Goal: Task Accomplishment & Management: Use online tool/utility

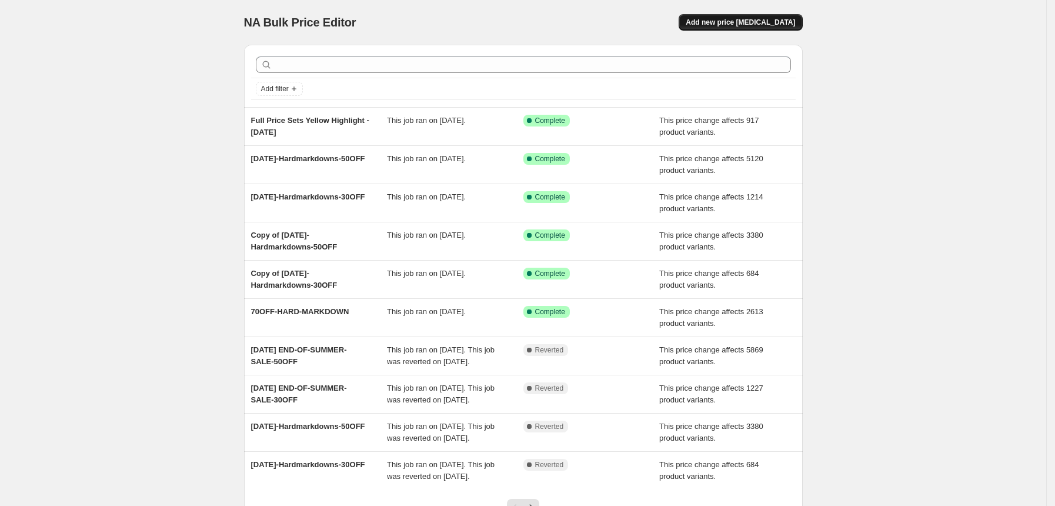
click at [744, 18] on span "Add new price [MEDICAL_DATA]" at bounding box center [740, 22] width 109 height 9
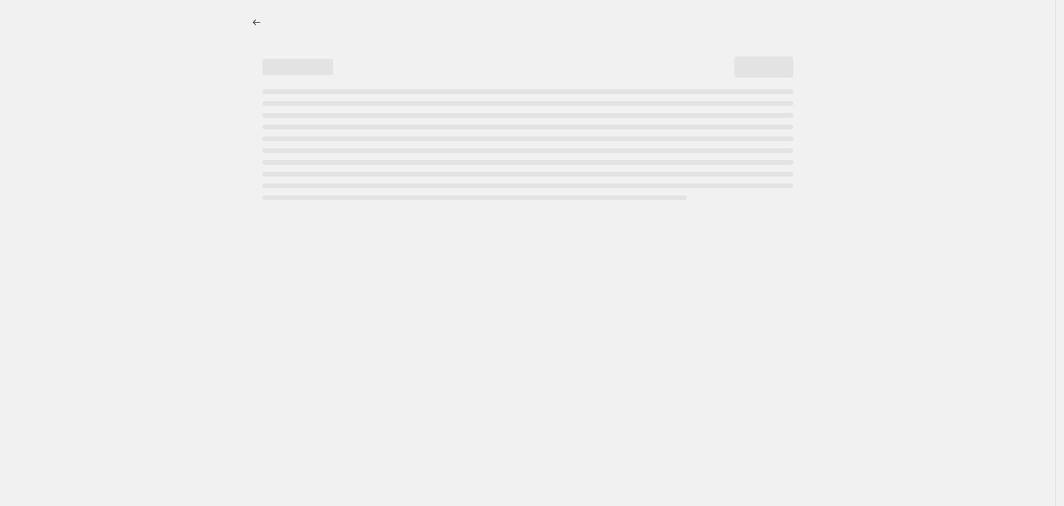
select select "percentage"
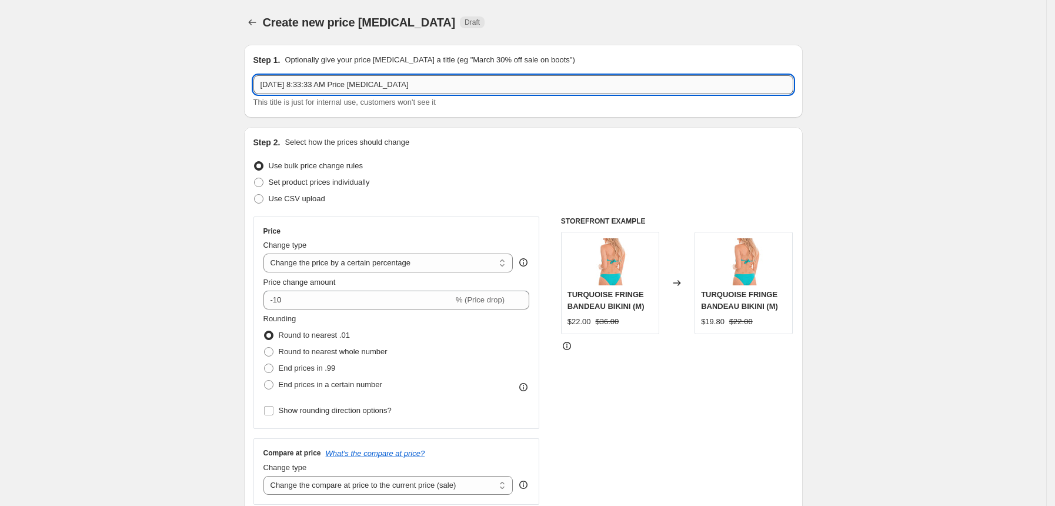
click at [463, 76] on input "[DATE] 8:33:33 AM Price [MEDICAL_DATA]" at bounding box center [524, 84] width 540 height 19
paste input "$15-WAREHOUSE SALE"
type input "$15-WAREHOUSE SALE"
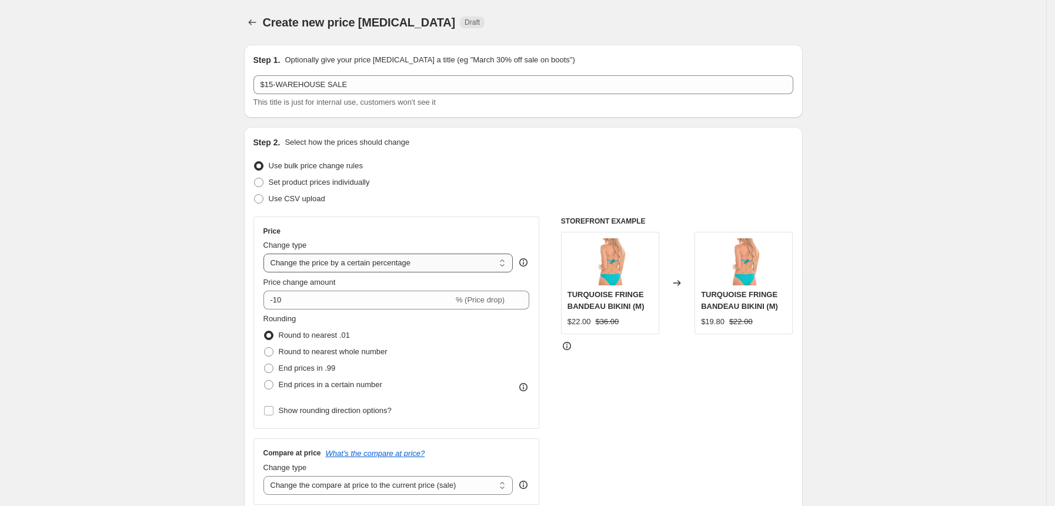
click at [326, 265] on select "Change the price to a certain amount Change the price by a certain amount Chang…" at bounding box center [389, 263] width 250 height 19
select select "to"
click at [267, 254] on select "Change the price to a certain amount Change the price by a certain amount Chang…" at bounding box center [389, 263] width 250 height 19
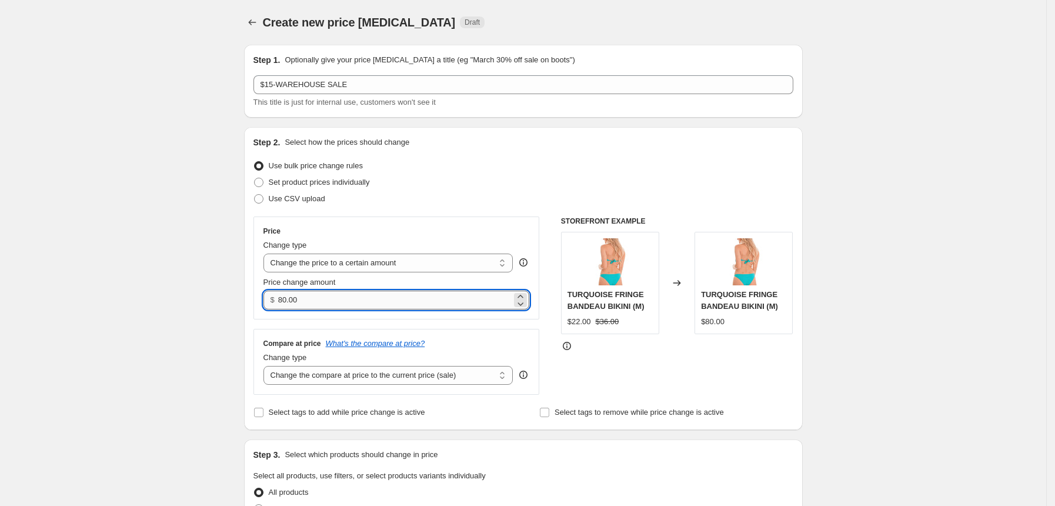
click at [393, 302] on input "80.00" at bounding box center [395, 300] width 234 height 19
type input "8"
type input "15.00"
click at [422, 379] on select "Change the compare at price to the current price (sale) Change the compare at p…" at bounding box center [389, 375] width 250 height 19
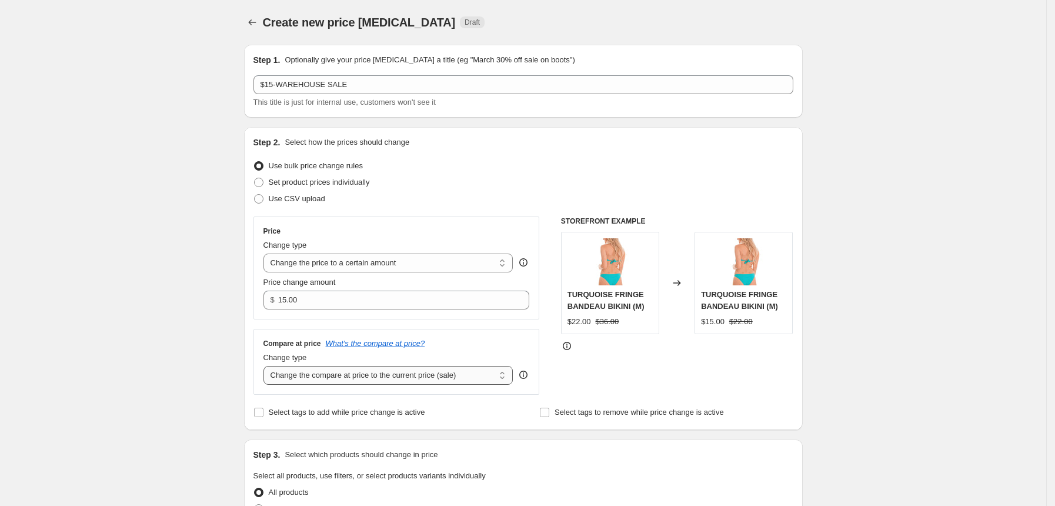
select select "no_change"
click at [267, 366] on select "Change the compare at price to the current price (sale) Change the compare at p…" at bounding box center [389, 375] width 250 height 19
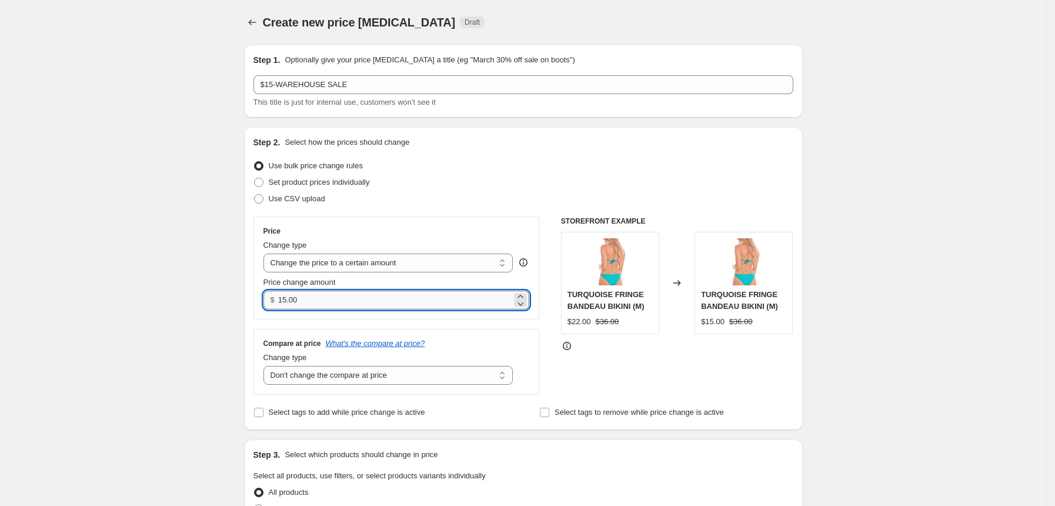
click at [344, 299] on input "15.00" at bounding box center [395, 300] width 234 height 19
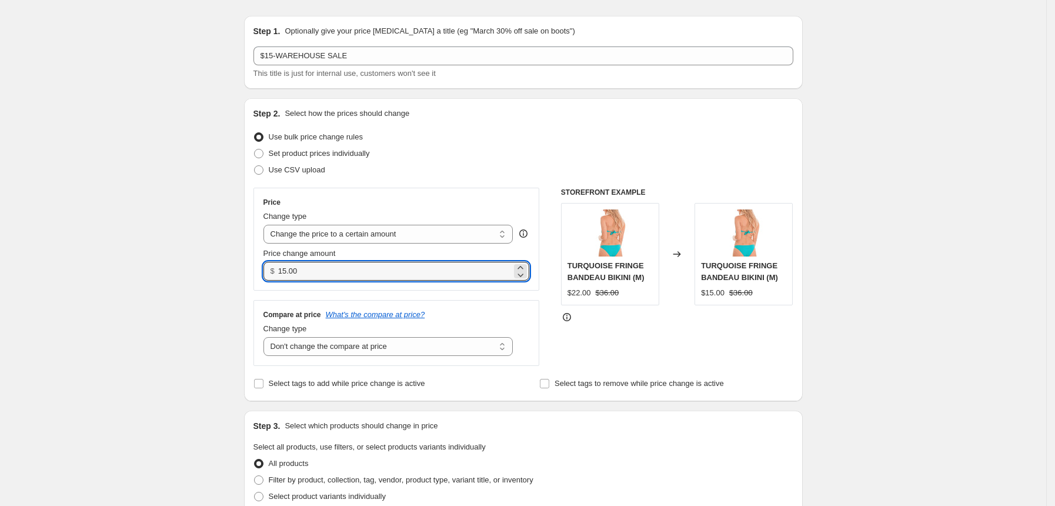
scroll to position [78, 0]
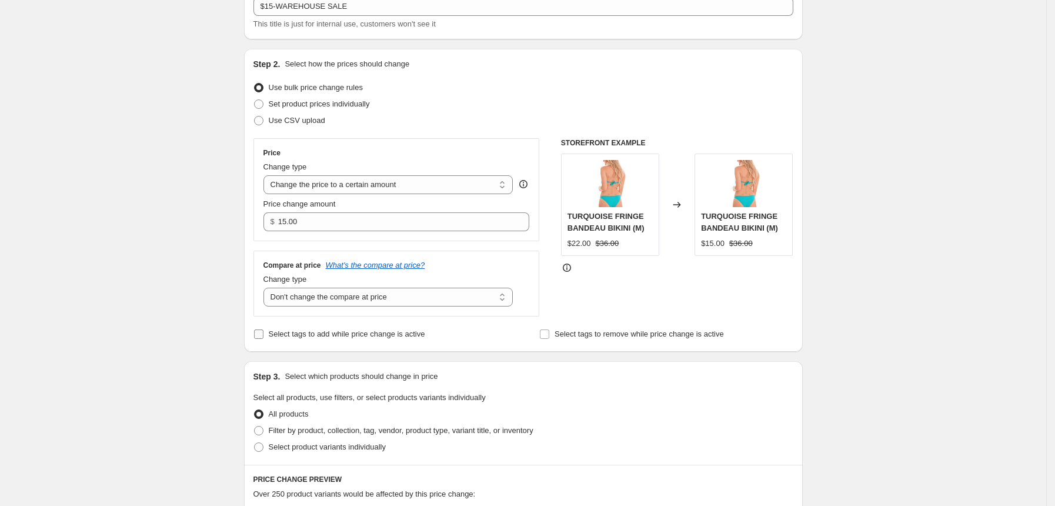
click at [317, 332] on span "Select tags to add while price change is active" at bounding box center [347, 333] width 156 height 9
click at [264, 332] on input "Select tags to add while price change is active" at bounding box center [258, 333] width 9 height 9
checkbox input "true"
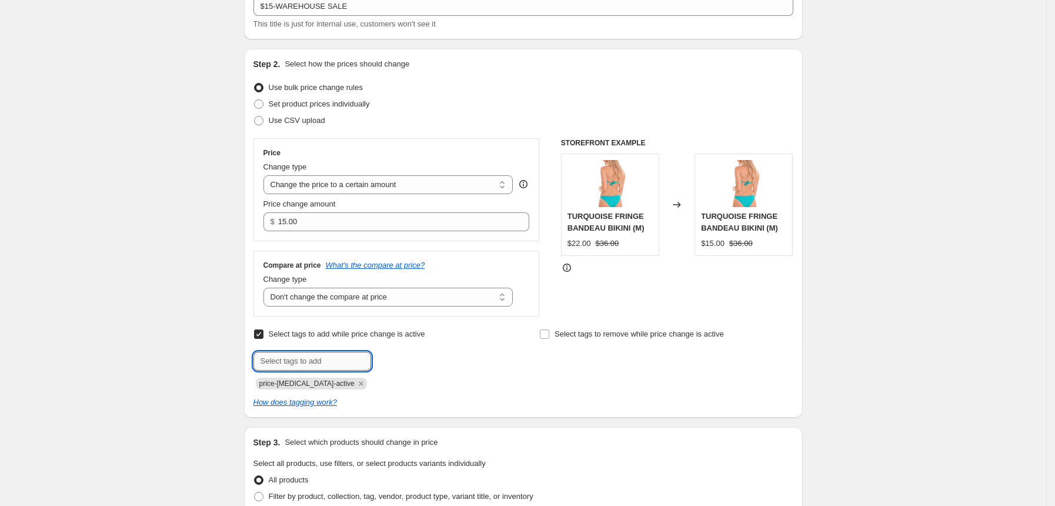
click at [335, 353] on input "text" at bounding box center [313, 361] width 118 height 19
type input "final sale"
click at [416, 361] on span "final sale" at bounding box center [411, 360] width 30 height 8
click at [332, 362] on input "text" at bounding box center [313, 361] width 118 height 19
click at [334, 363] on input "final sale" at bounding box center [313, 361] width 118 height 19
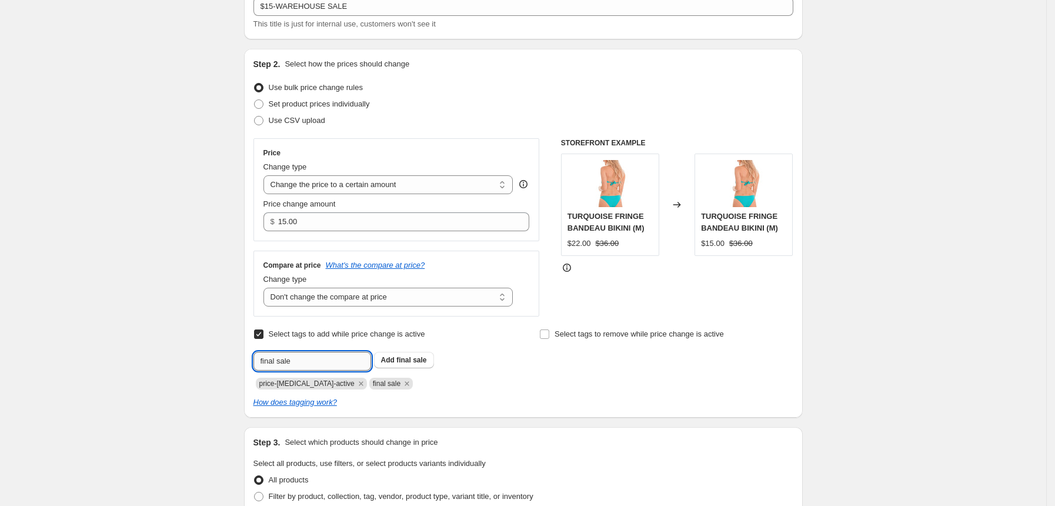
drag, startPoint x: 302, startPoint y: 361, endPoint x: 292, endPoint y: 361, distance: 10.0
click at [292, 361] on input "final sale" at bounding box center [313, 361] width 118 height 19
type input "final_sale"
click at [254, 49] on button "Submit" at bounding box center [271, 55] width 34 height 12
click at [552, 381] on div "Select tags to remove while price change is active" at bounding box center [666, 358] width 254 height 64
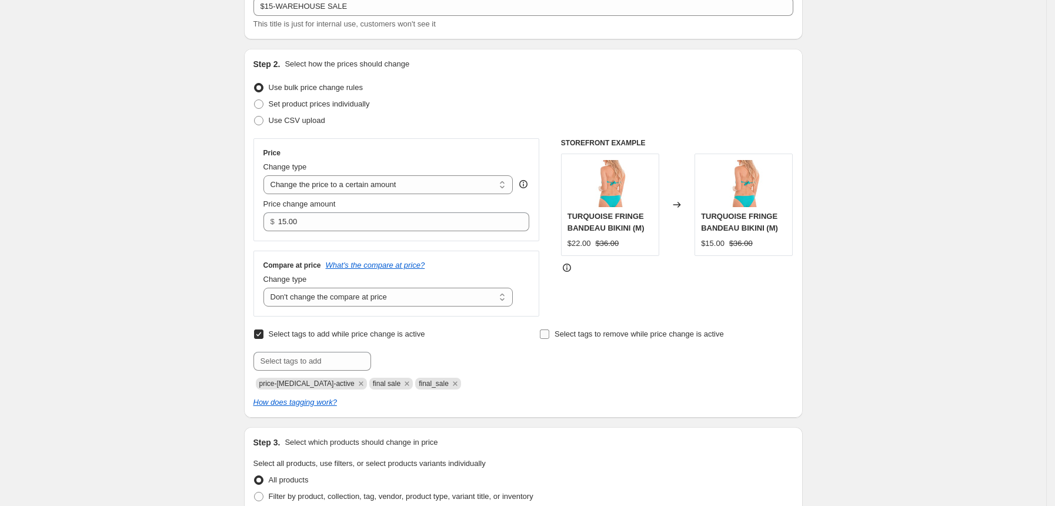
click at [566, 332] on span "Select tags to remove while price change is active" at bounding box center [639, 333] width 169 height 9
click at [549, 332] on input "Select tags to remove while price change is active" at bounding box center [544, 333] width 9 height 9
checkbox input "true"
click at [612, 363] on input "text" at bounding box center [598, 361] width 118 height 19
type input "f"
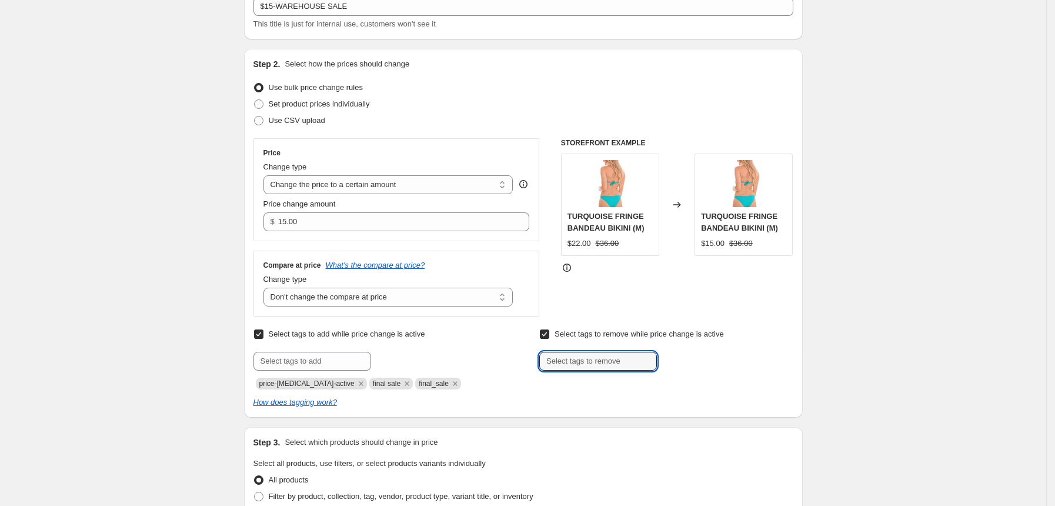
click at [595, 334] on span "Select tags to remove while price change is active" at bounding box center [639, 333] width 169 height 9
click at [549, 334] on input "Select tags to remove while price change is active" at bounding box center [544, 333] width 9 height 9
checkbox input "false"
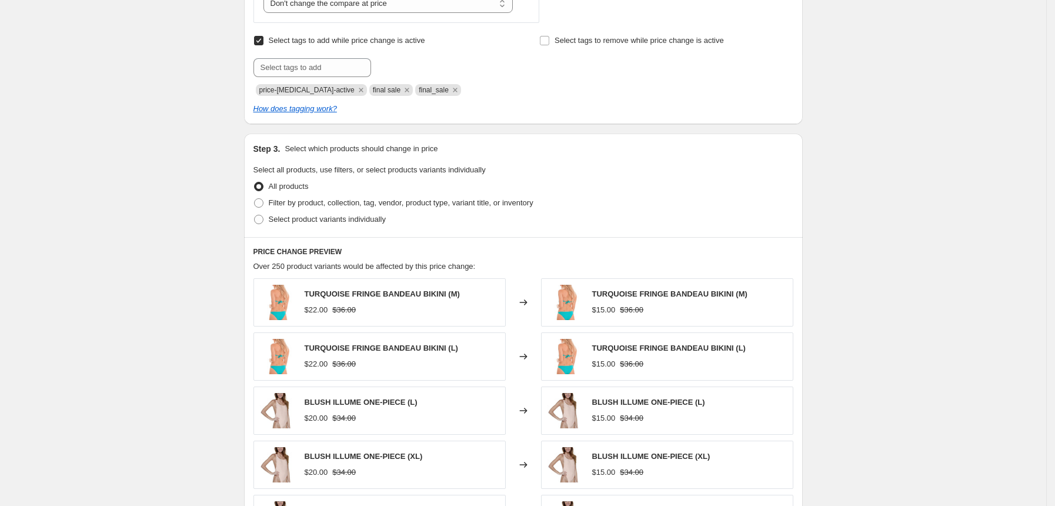
scroll to position [376, 0]
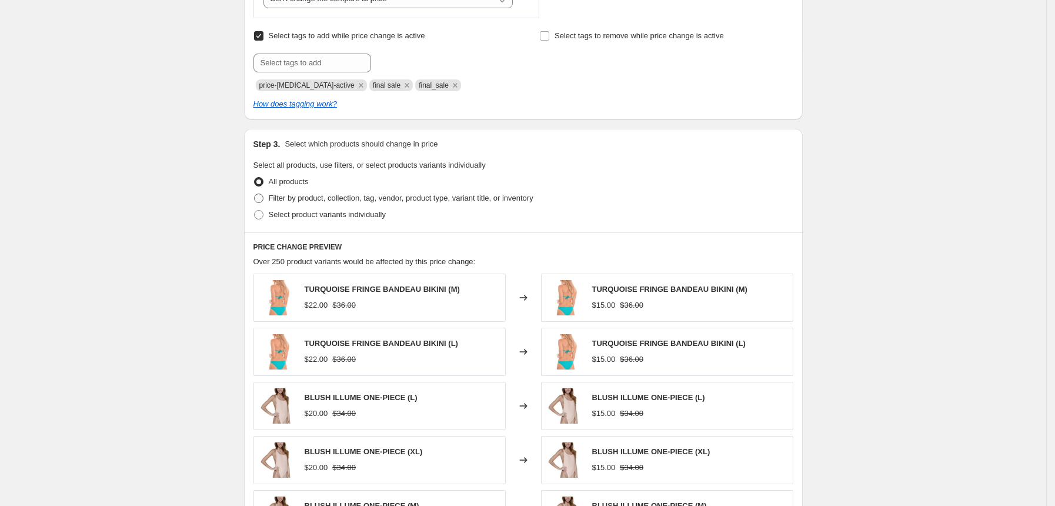
click at [319, 200] on span "Filter by product, collection, tag, vendor, product type, variant title, or inv…" at bounding box center [401, 198] width 265 height 9
click at [255, 194] on input "Filter by product, collection, tag, vendor, product type, variant title, or inv…" at bounding box center [254, 194] width 1 height 1
radio input "true"
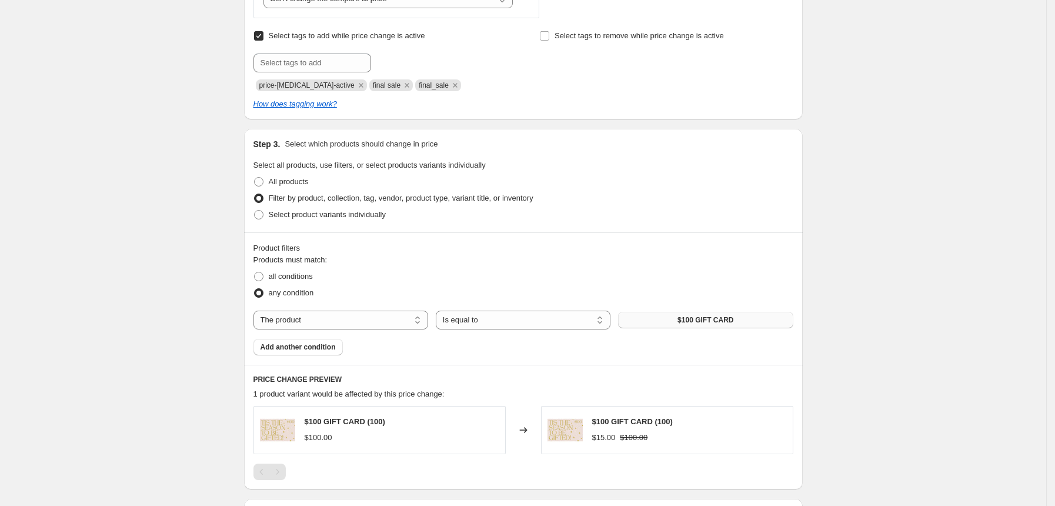
click at [726, 327] on button "$100 GIFT CARD" at bounding box center [705, 320] width 175 height 16
click at [326, 315] on select "The product The product's collection The product's tag The product's vendor The…" at bounding box center [341, 320] width 175 height 19
select select "tag"
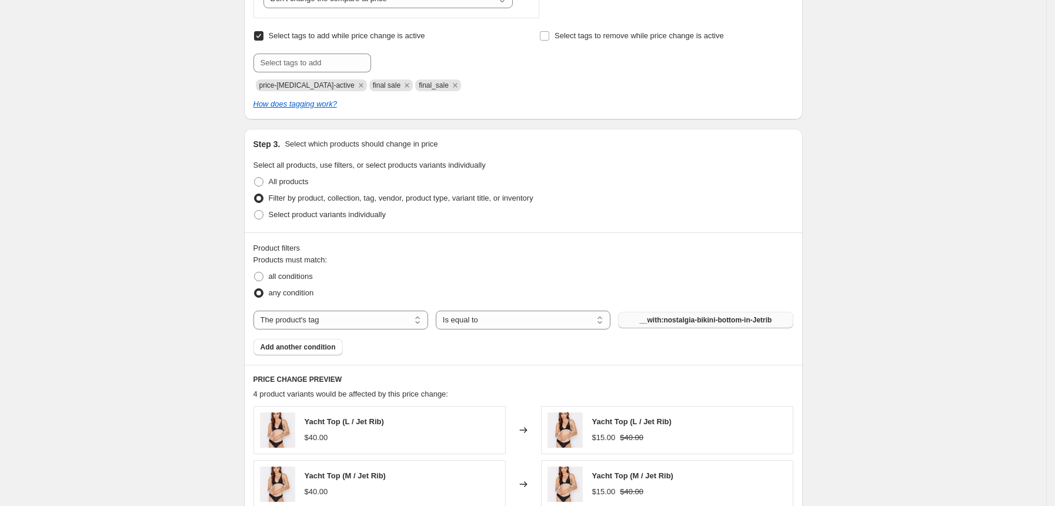
click at [688, 325] on button "__with:nostalgia-bikini-bottom-in-Jetrib" at bounding box center [705, 320] width 175 height 16
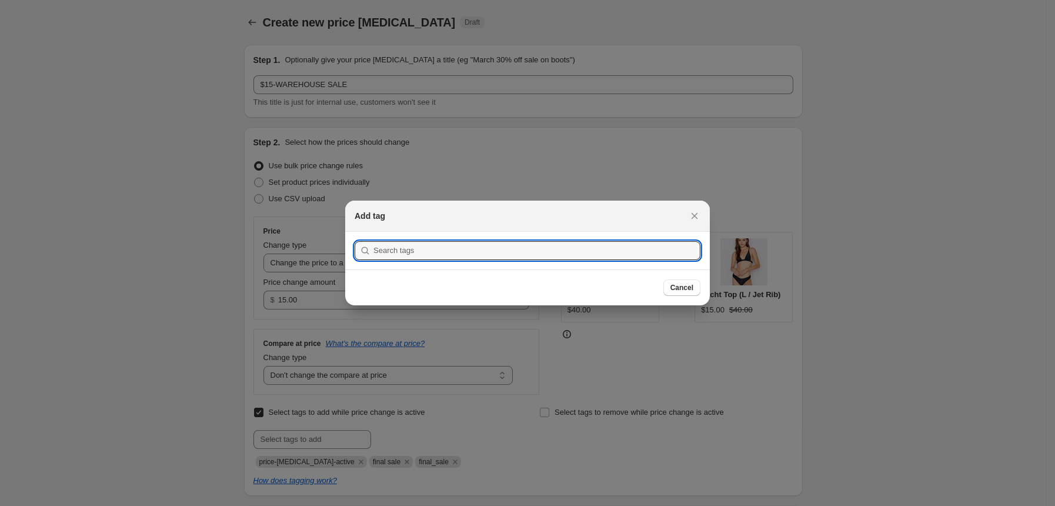
scroll to position [0, 0]
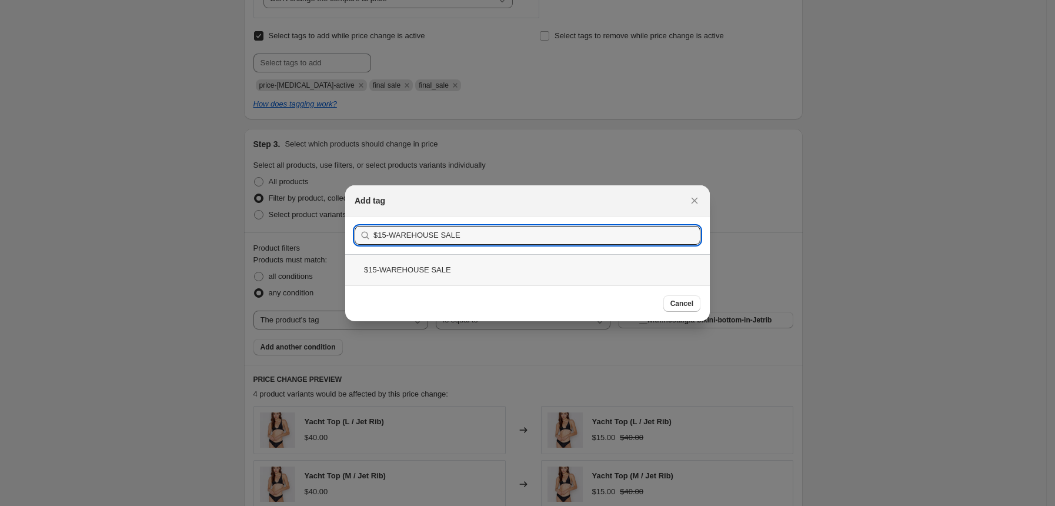
type input "$15-WAREHOUSE SALE"
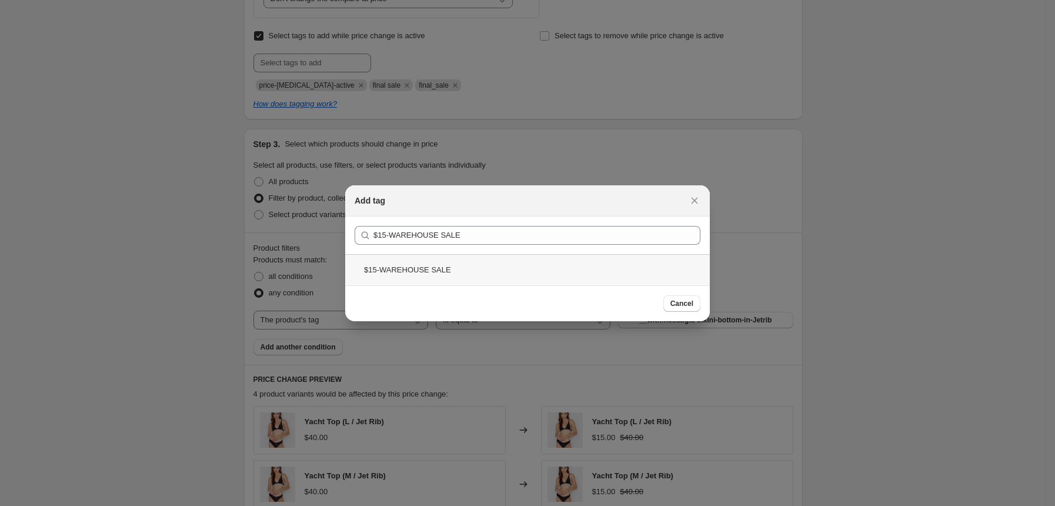
click at [426, 269] on div "$15-WAREHOUSE SALE" at bounding box center [527, 269] width 365 height 31
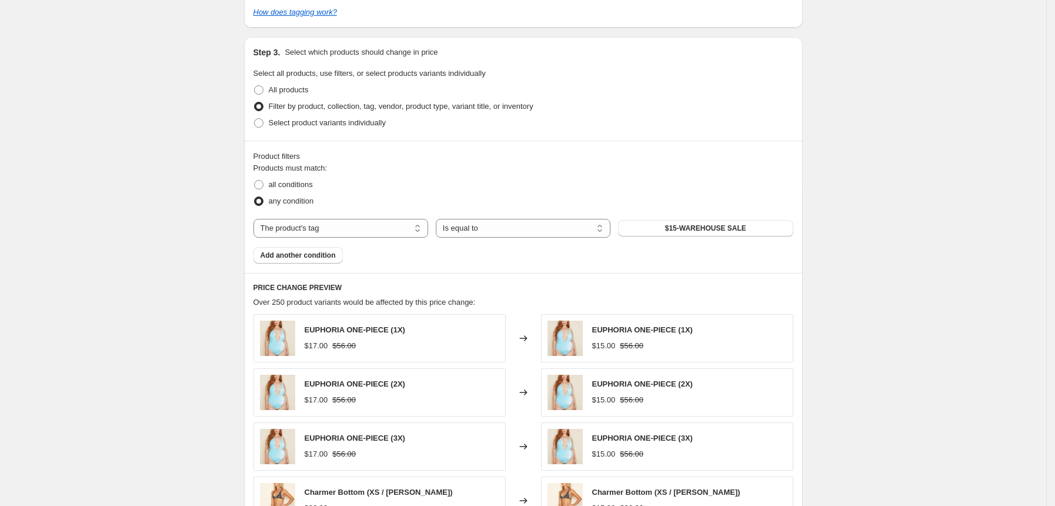
scroll to position [298, 0]
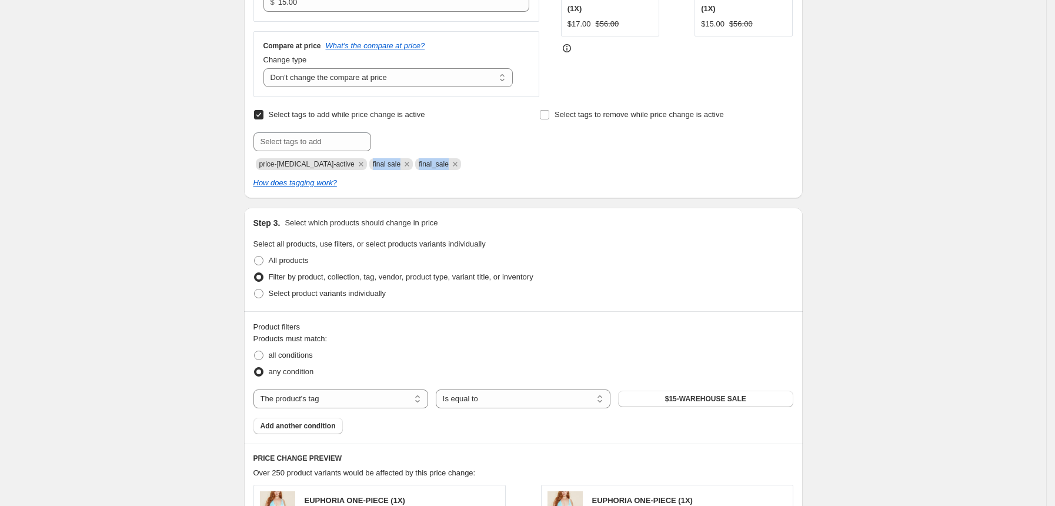
drag, startPoint x: 355, startPoint y: 164, endPoint x: 443, endPoint y: 164, distance: 87.6
click at [443, 164] on div "price-[MEDICAL_DATA]-active final sale final_sale" at bounding box center [381, 163] width 254 height 14
click at [476, 162] on div "price-[MEDICAL_DATA]-active final sale final_sale" at bounding box center [381, 163] width 254 height 14
drag, startPoint x: 473, startPoint y: 164, endPoint x: 355, endPoint y: 167, distance: 117.7
click at [355, 167] on div "price-[MEDICAL_DATA]-active final sale final_sale" at bounding box center [381, 163] width 254 height 14
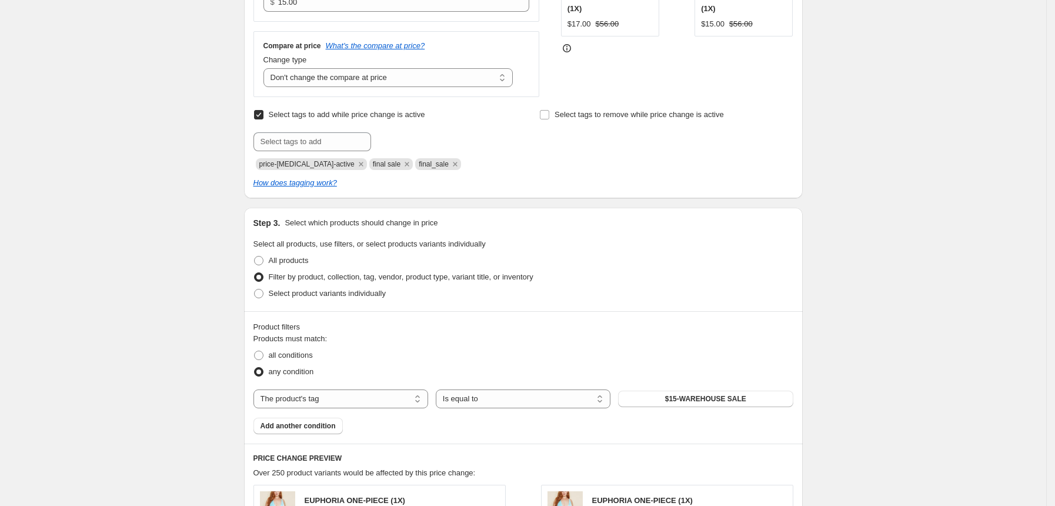
click at [495, 179] on div "How does tagging work?" at bounding box center [524, 183] width 540 height 12
drag, startPoint x: 389, startPoint y: 167, endPoint x: 396, endPoint y: 164, distance: 7.9
click at [402, 166] on icon "Remove final sale" at bounding box center [407, 164] width 11 height 11
click at [404, 163] on icon "Remove final_sale" at bounding box center [409, 164] width 11 height 11
click at [262, 115] on input "Select tags to add while price change is active" at bounding box center [258, 114] width 9 height 9
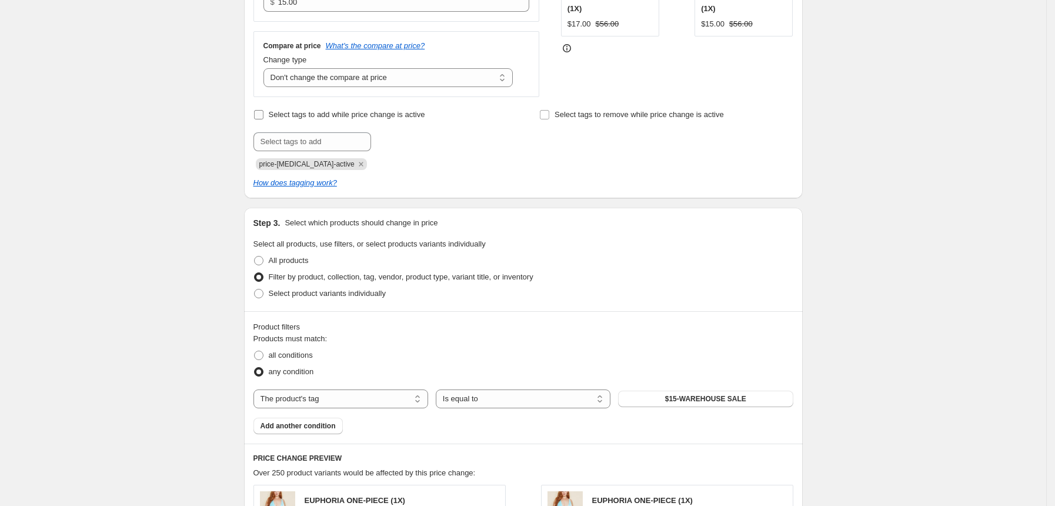
checkbox input "false"
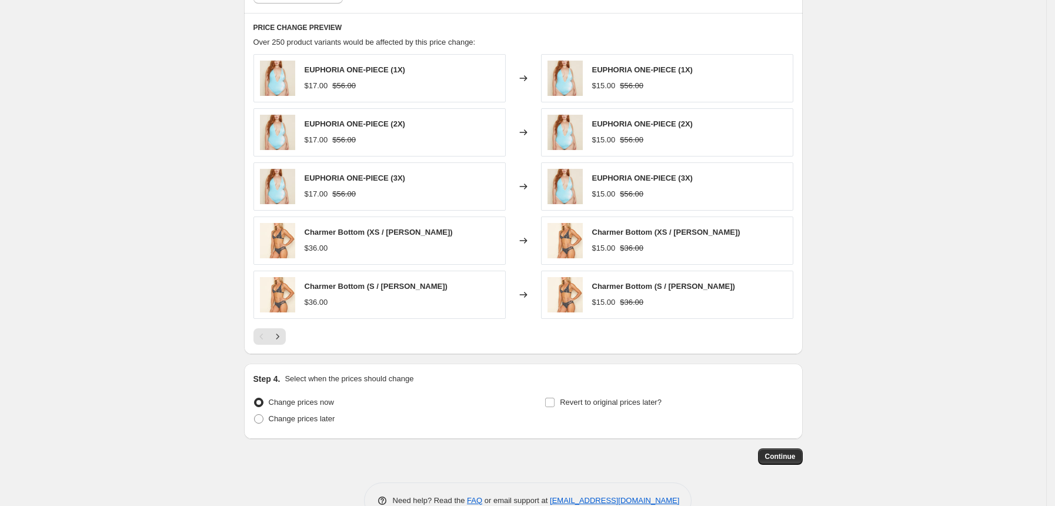
scroll to position [693, 0]
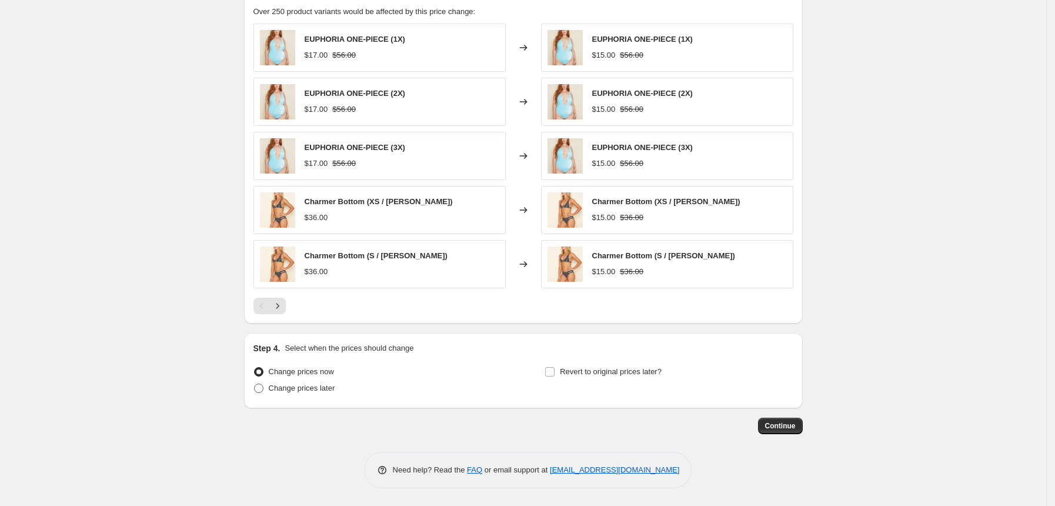
click at [306, 389] on span "Change prices later" at bounding box center [302, 388] width 66 height 9
click at [255, 384] on input "Change prices later" at bounding box center [254, 384] width 1 height 1
radio input "true"
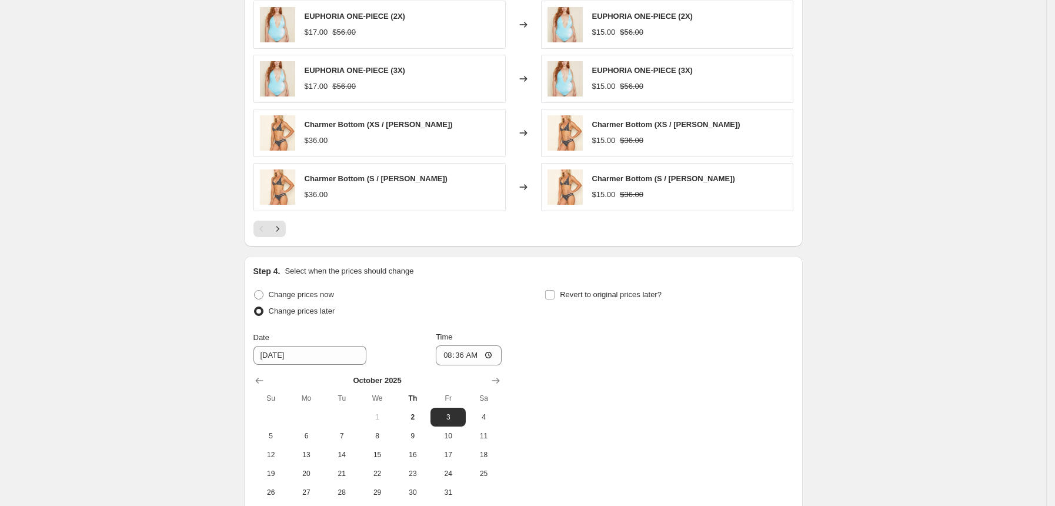
scroll to position [772, 0]
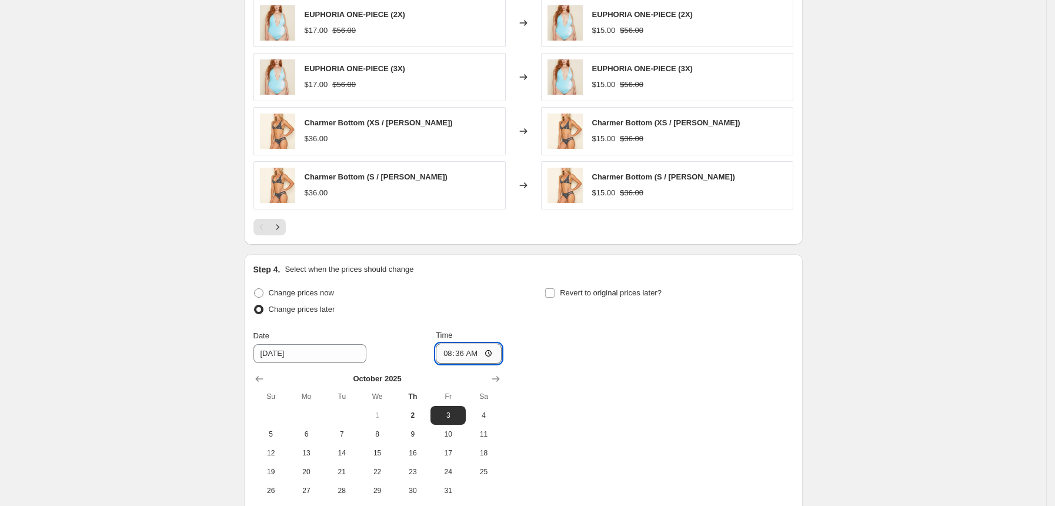
click at [463, 356] on input "08:36" at bounding box center [469, 354] width 66 height 20
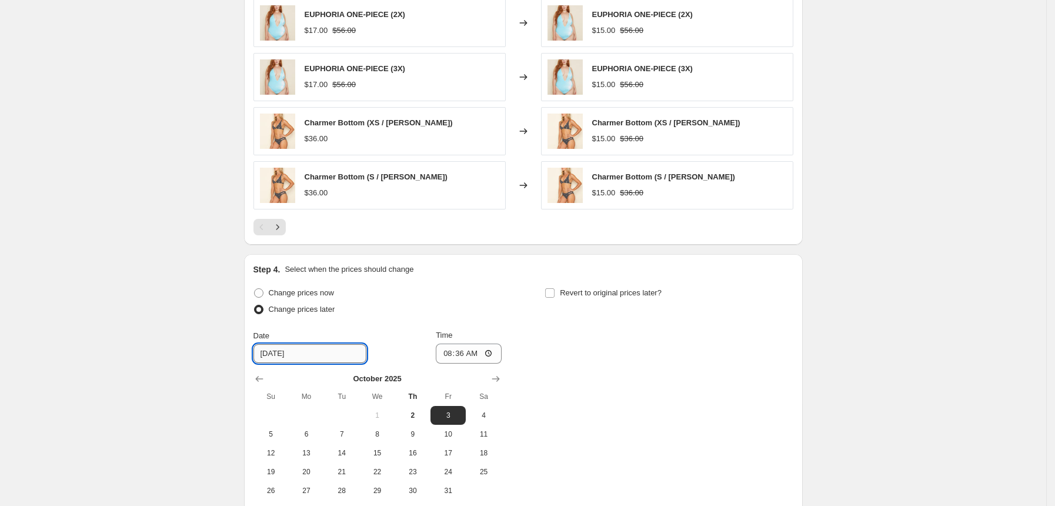
click at [322, 355] on input "[DATE]" at bounding box center [310, 353] width 113 height 19
click at [458, 359] on input "08:36" at bounding box center [469, 354] width 66 height 20
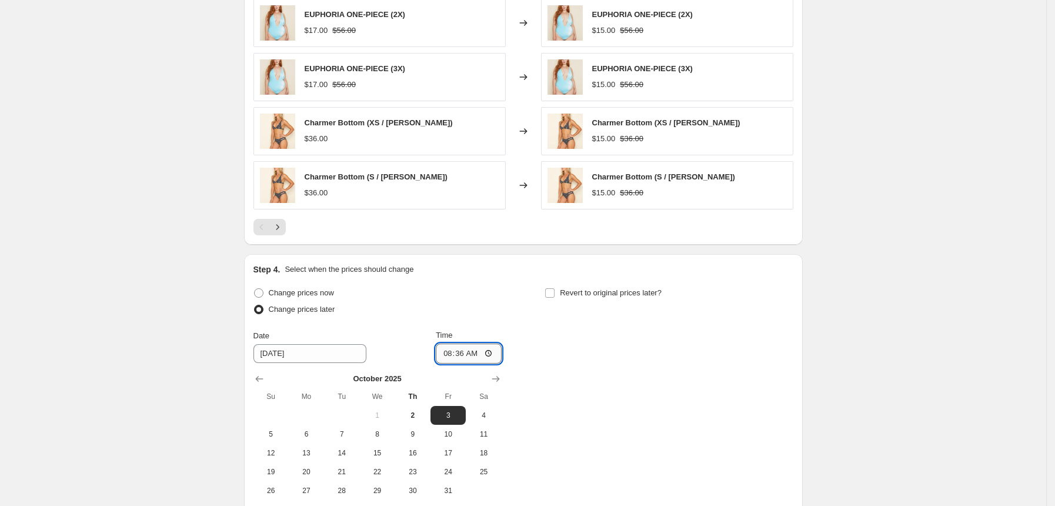
click at [449, 356] on input "08:36" at bounding box center [469, 354] width 66 height 20
click at [489, 353] on input "08:36" at bounding box center [469, 354] width 66 height 20
click at [449, 356] on input "08:36" at bounding box center [469, 354] width 66 height 20
type input "14:30"
click at [575, 349] on div "Change prices now Change prices later Date [DATE] Time 14:[DATE] Mo Tu We Th Fr…" at bounding box center [524, 392] width 540 height 215
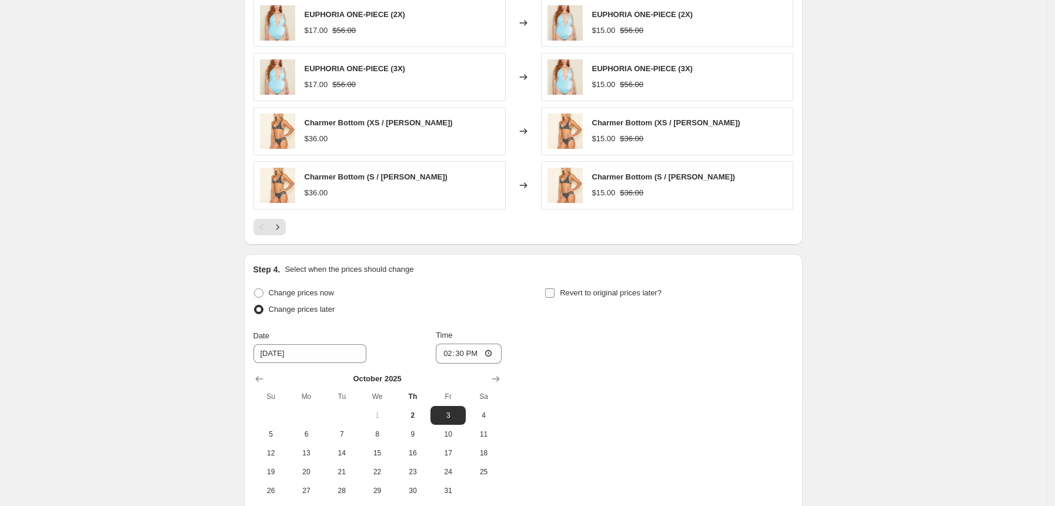
click at [555, 292] on span at bounding box center [550, 293] width 11 height 11
click at [555, 292] on input "Revert to original prices later?" at bounding box center [549, 292] width 9 height 9
checkbox input "true"
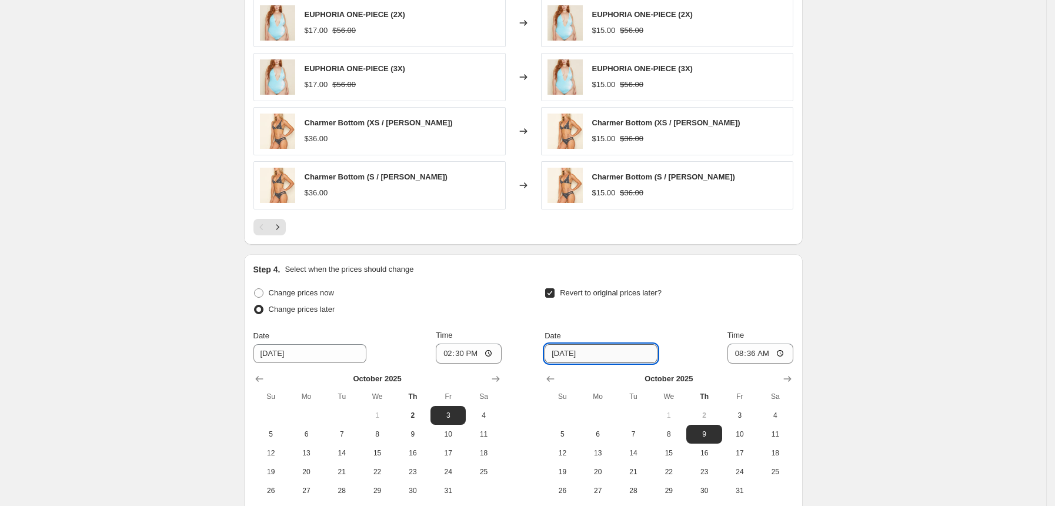
click at [568, 356] on input "[DATE]" at bounding box center [601, 353] width 113 height 19
click at [599, 455] on span "13" at bounding box center [598, 452] width 26 height 9
type input "[DATE]"
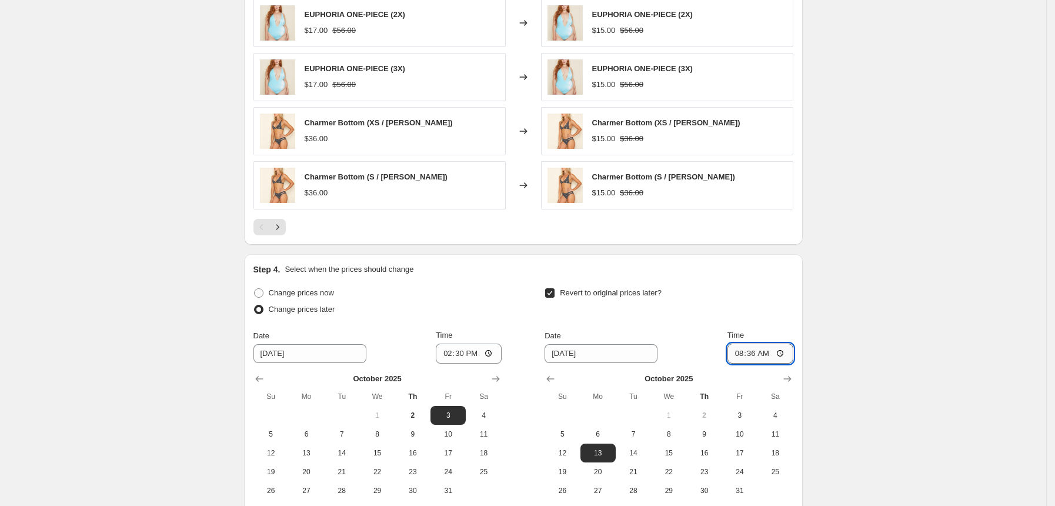
click at [740, 355] on input "08:36" at bounding box center [761, 354] width 66 height 20
type input "15:00"
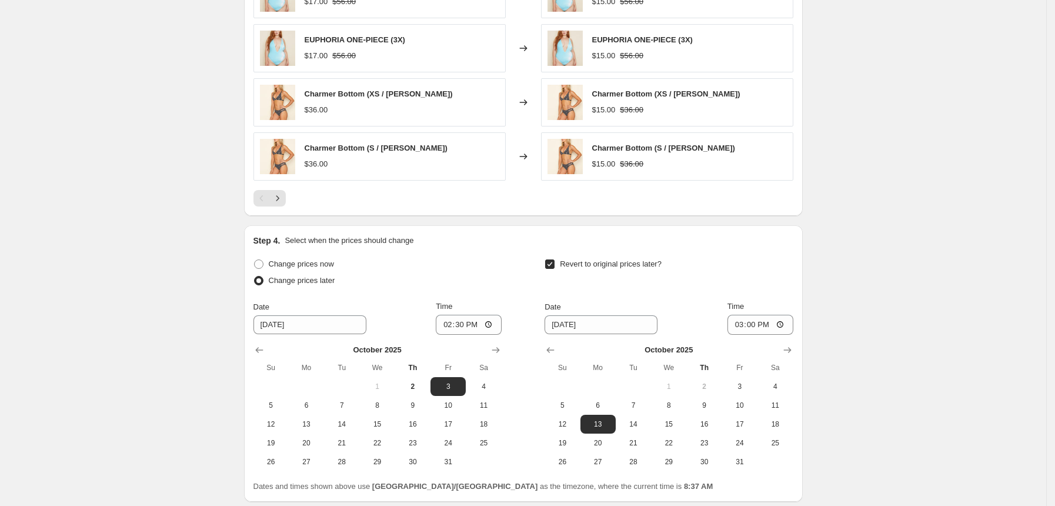
scroll to position [895, 0]
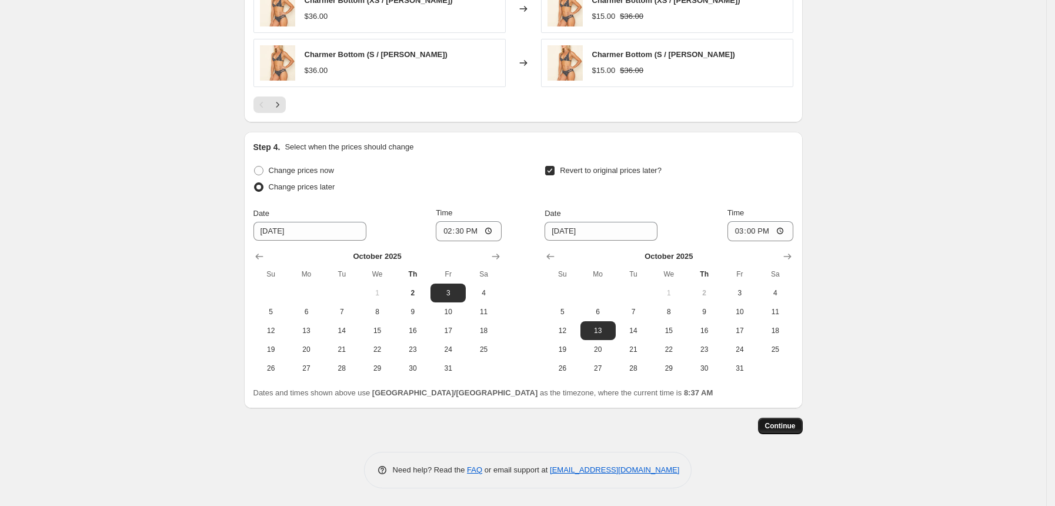
click at [784, 424] on span "Continue" at bounding box center [780, 425] width 31 height 9
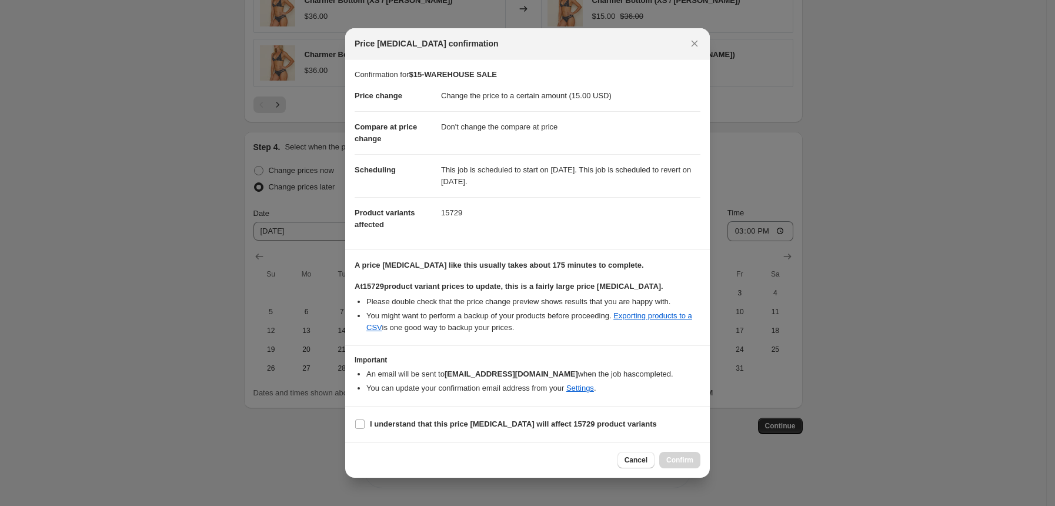
click at [390, 414] on section "I understand that this price [MEDICAL_DATA] will affect 15729 product variants" at bounding box center [527, 423] width 365 height 35
click at [388, 424] on b "I understand that this price [MEDICAL_DATA] will affect 15729 product variants" at bounding box center [513, 423] width 287 height 9
click at [365, 424] on input "I understand that this price [MEDICAL_DATA] will affect 15729 product variants" at bounding box center [359, 423] width 9 height 9
checkbox input "true"
drag, startPoint x: 365, startPoint y: 284, endPoint x: 425, endPoint y: 284, distance: 60.6
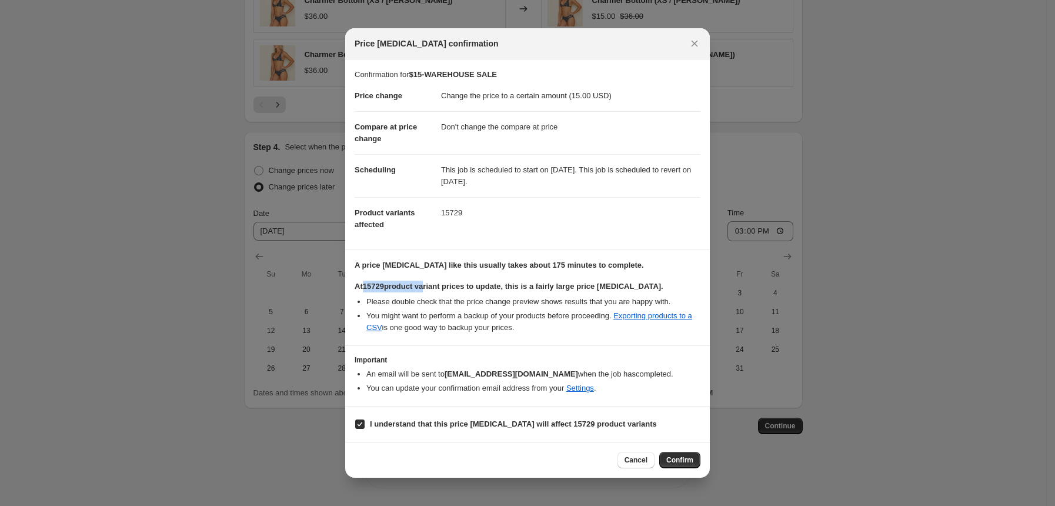
click at [425, 284] on b "At 15729 product variant prices to update, this is a fairly large price [MEDICA…" at bounding box center [509, 286] width 309 height 9
drag, startPoint x: 365, startPoint y: 283, endPoint x: 409, endPoint y: 282, distance: 43.5
click at [409, 282] on b "At 15729 product variant prices to update, this is a fairly large price [MEDICA…" at bounding box center [509, 286] width 309 height 9
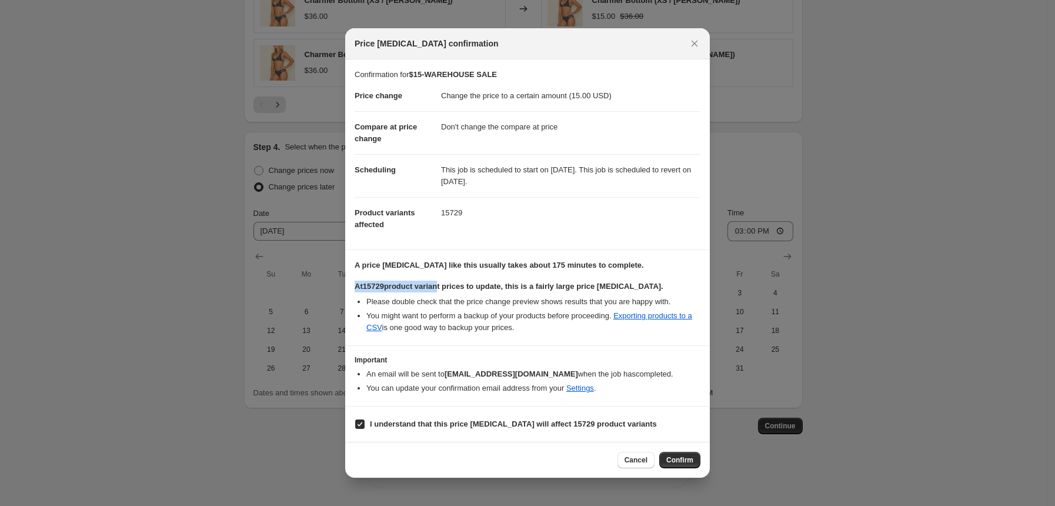
drag, startPoint x: 351, startPoint y: 282, endPoint x: 438, endPoint y: 284, distance: 87.7
click at [438, 284] on section "A price [MEDICAL_DATA] like this usually takes about 175 minutes to complete. A…" at bounding box center [527, 297] width 365 height 95
click at [446, 282] on b "At 15729 product variant prices to update, this is a fairly large price [MEDICA…" at bounding box center [509, 286] width 309 height 9
click at [684, 462] on span "Confirm" at bounding box center [679, 459] width 27 height 9
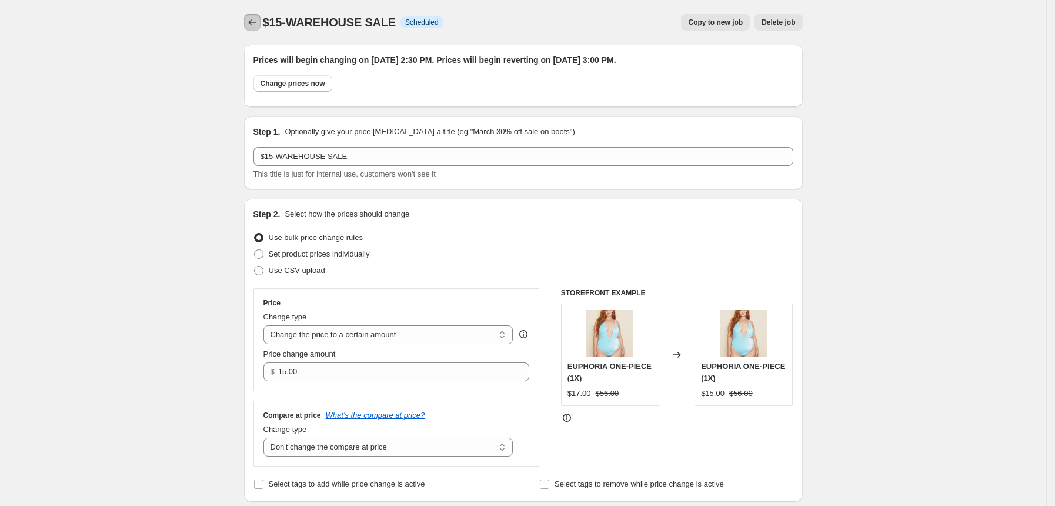
click at [252, 17] on icon "Price change jobs" at bounding box center [252, 22] width 12 height 12
